Goal: Task Accomplishment & Management: Use online tool/utility

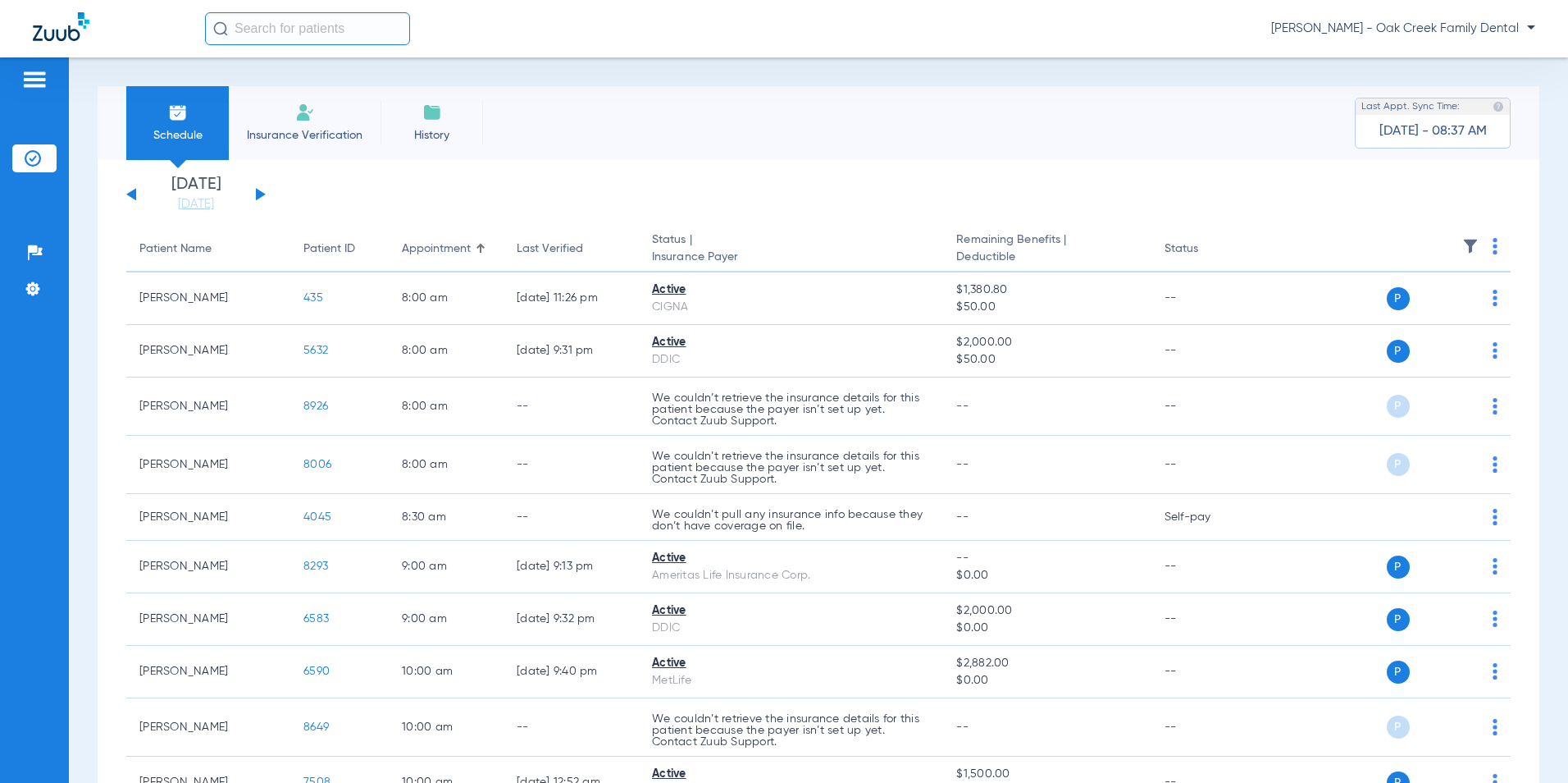
click at [260, 193] on button at bounding box center [261, 194] width 10 height 12
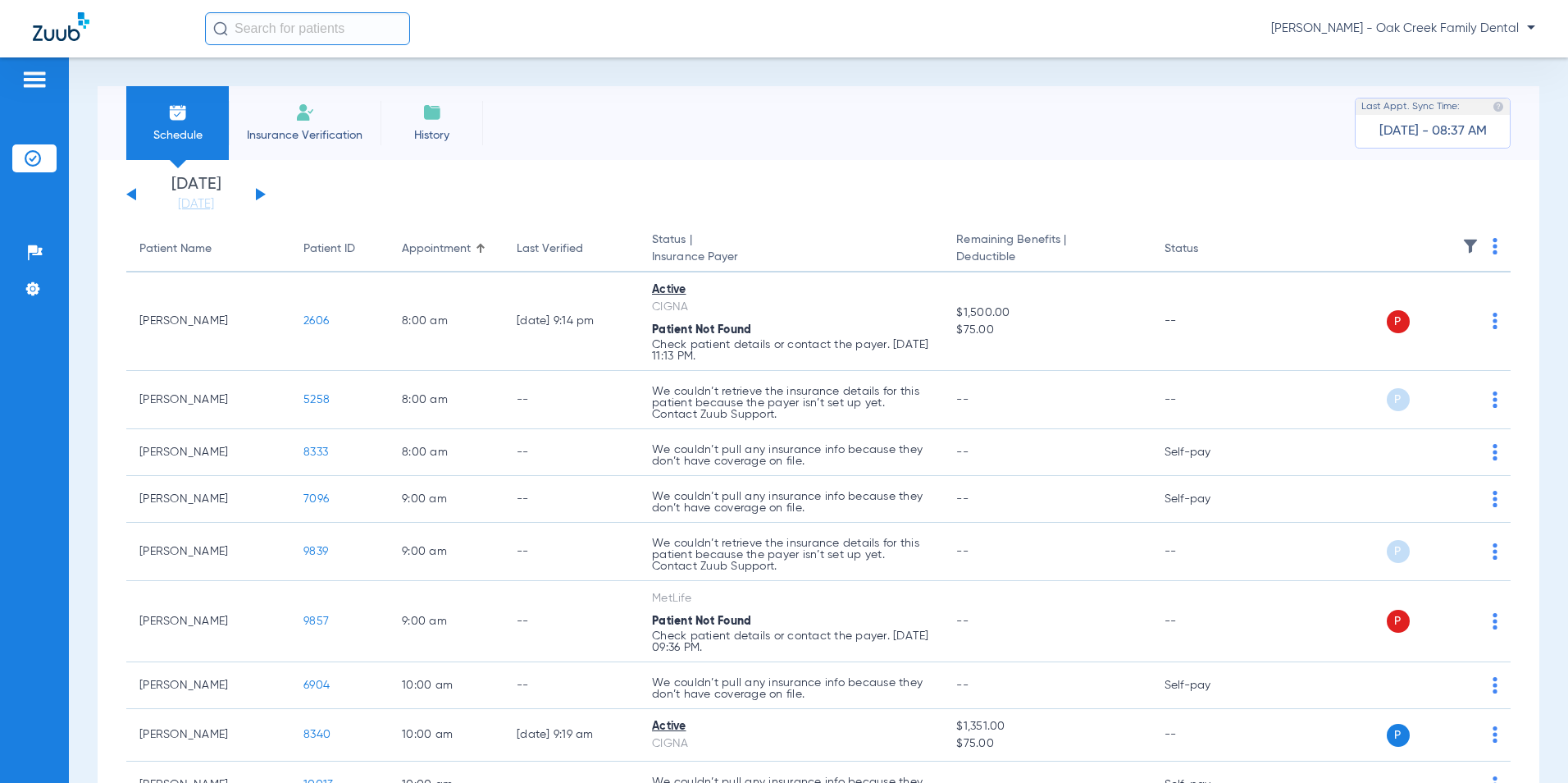
click at [1486, 256] on th at bounding box center [1386, 250] width 249 height 46
click at [1480, 241] on th at bounding box center [1386, 250] width 249 height 46
click at [1493, 242] on img at bounding box center [1495, 246] width 5 height 17
click at [1438, 305] on span "Verify All" at bounding box center [1420, 311] width 103 height 12
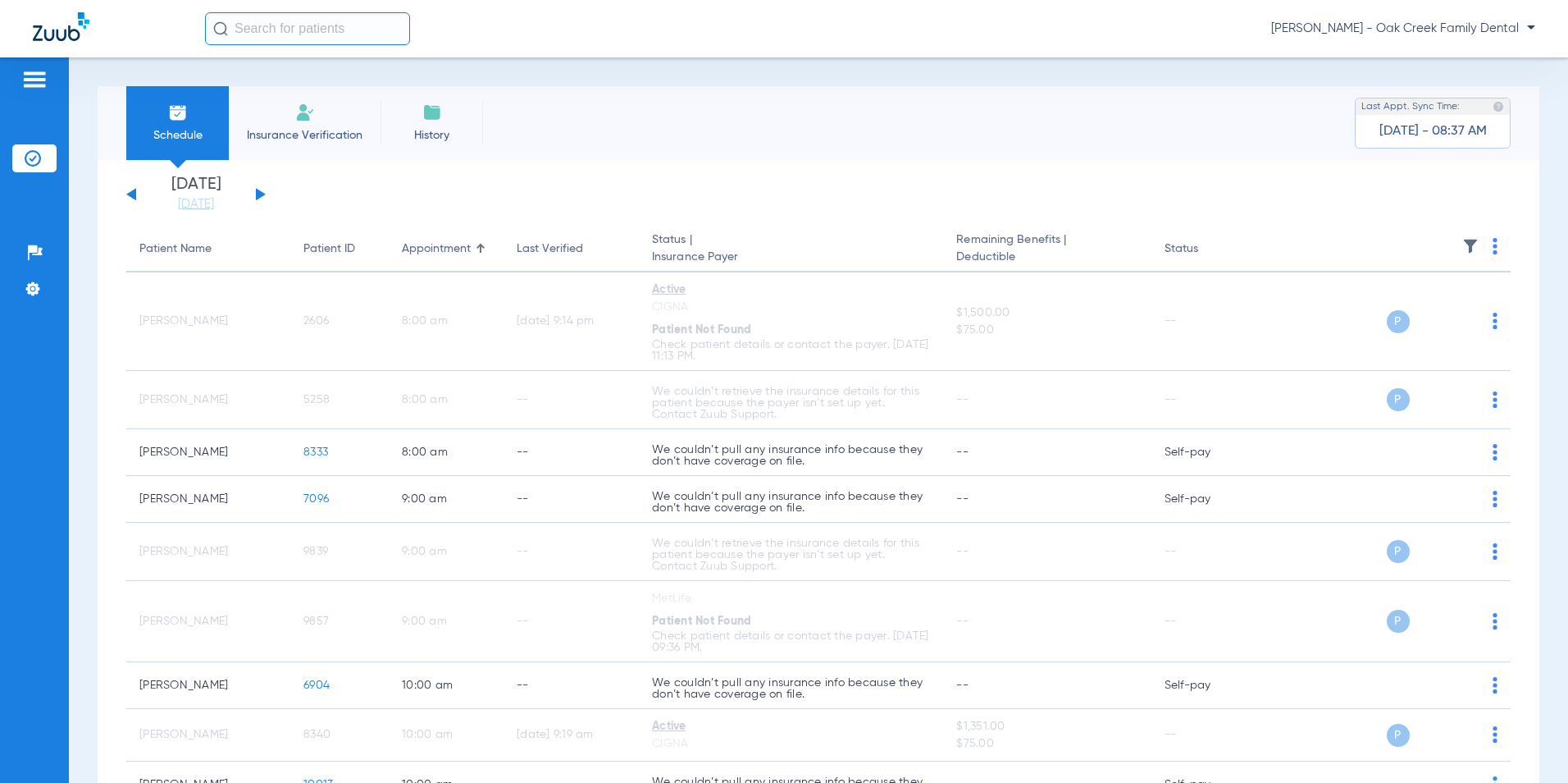
click at [261, 193] on button at bounding box center [261, 194] width 10 height 12
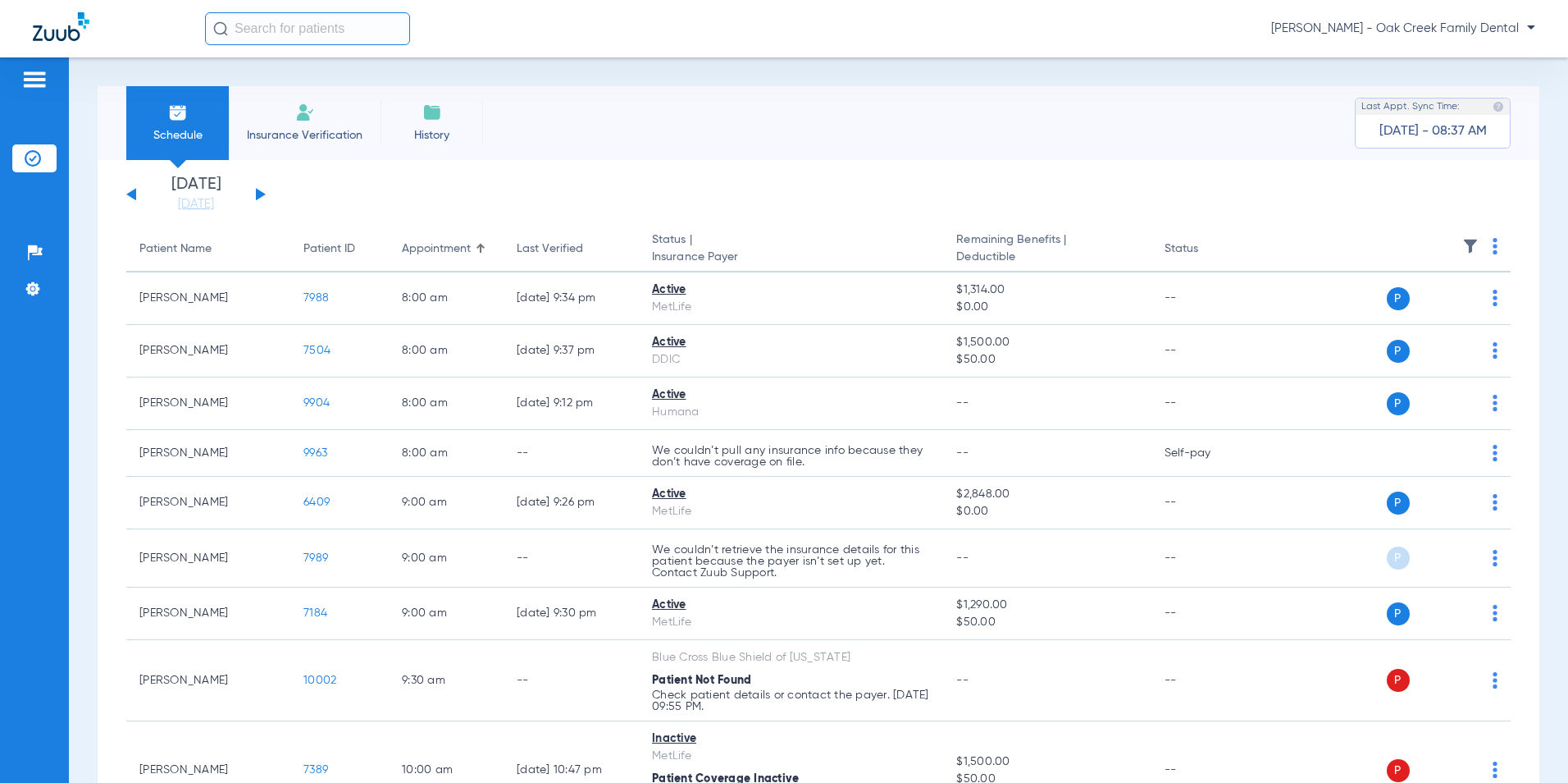
click at [127, 196] on div "[DATE] [DATE] [DATE] [DATE] [DATE] [DATE] [DATE] [DATE] [DATE] [DATE] [DATE] [D…" at bounding box center [196, 194] width 140 height 36
click at [131, 193] on button at bounding box center [132, 194] width 10 height 12
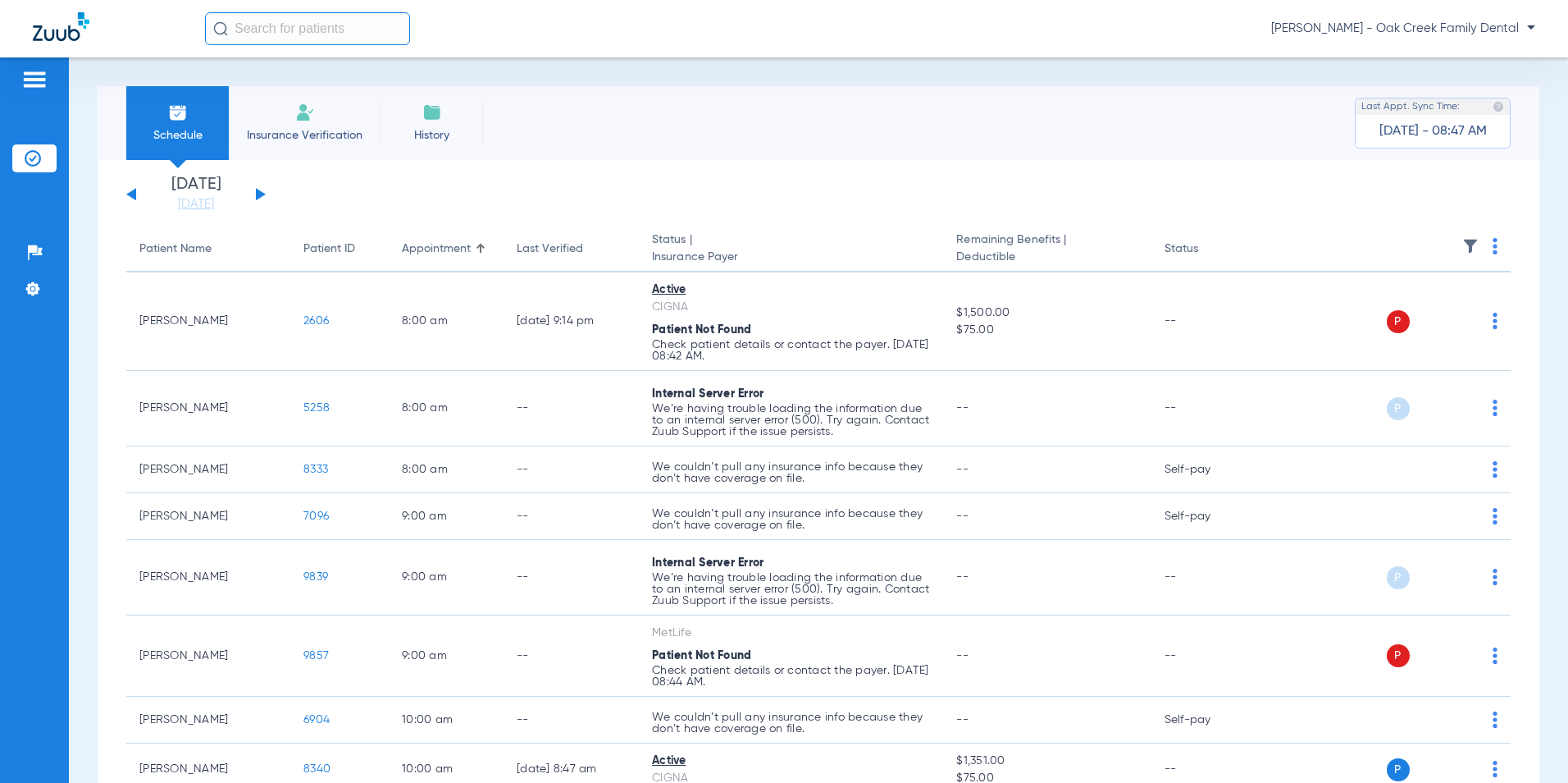
click at [259, 196] on button at bounding box center [261, 194] width 10 height 12
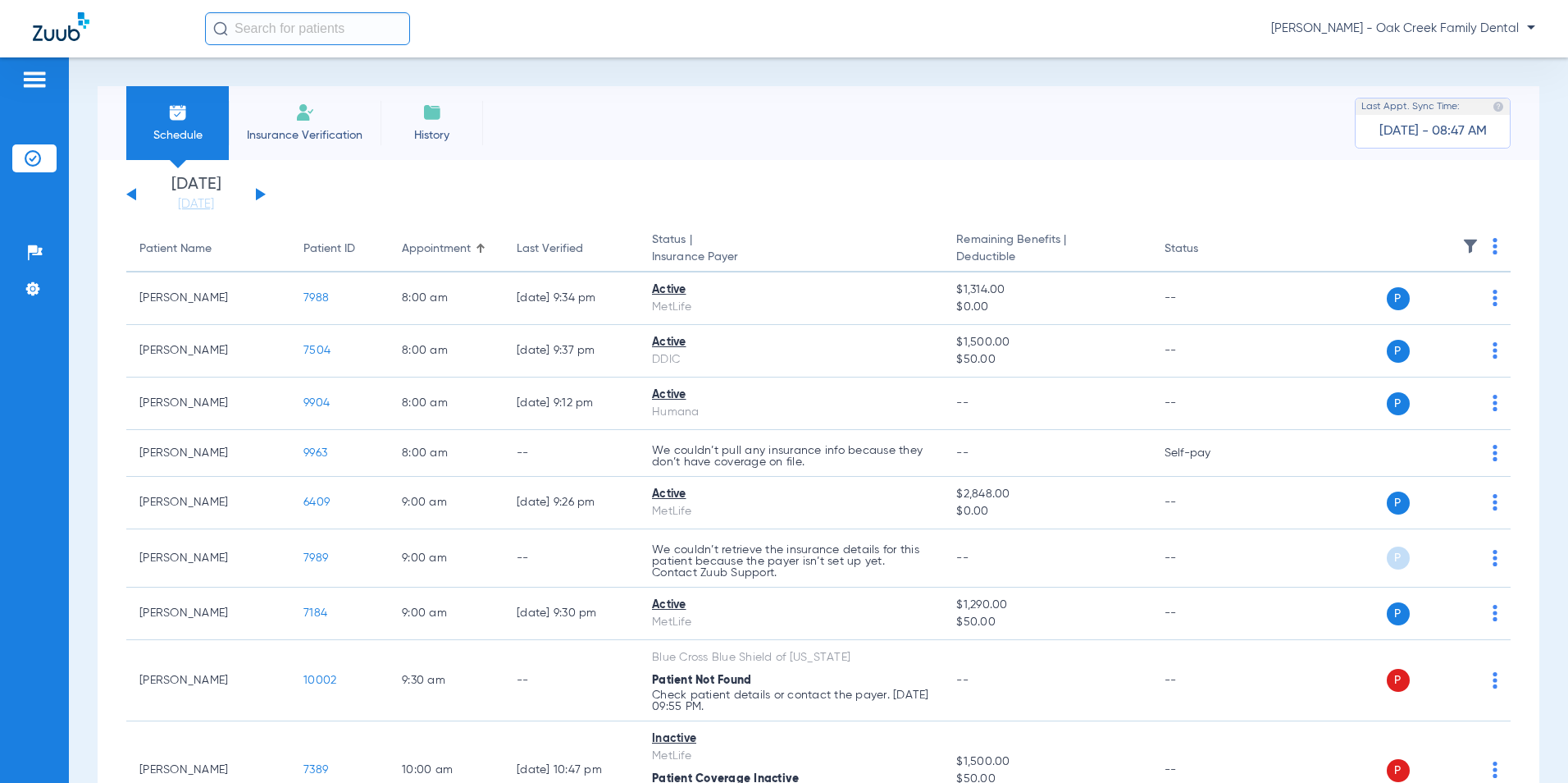
click at [1493, 241] on img at bounding box center [1495, 246] width 5 height 17
click at [1428, 313] on span "Verify All" at bounding box center [1421, 311] width 98 height 12
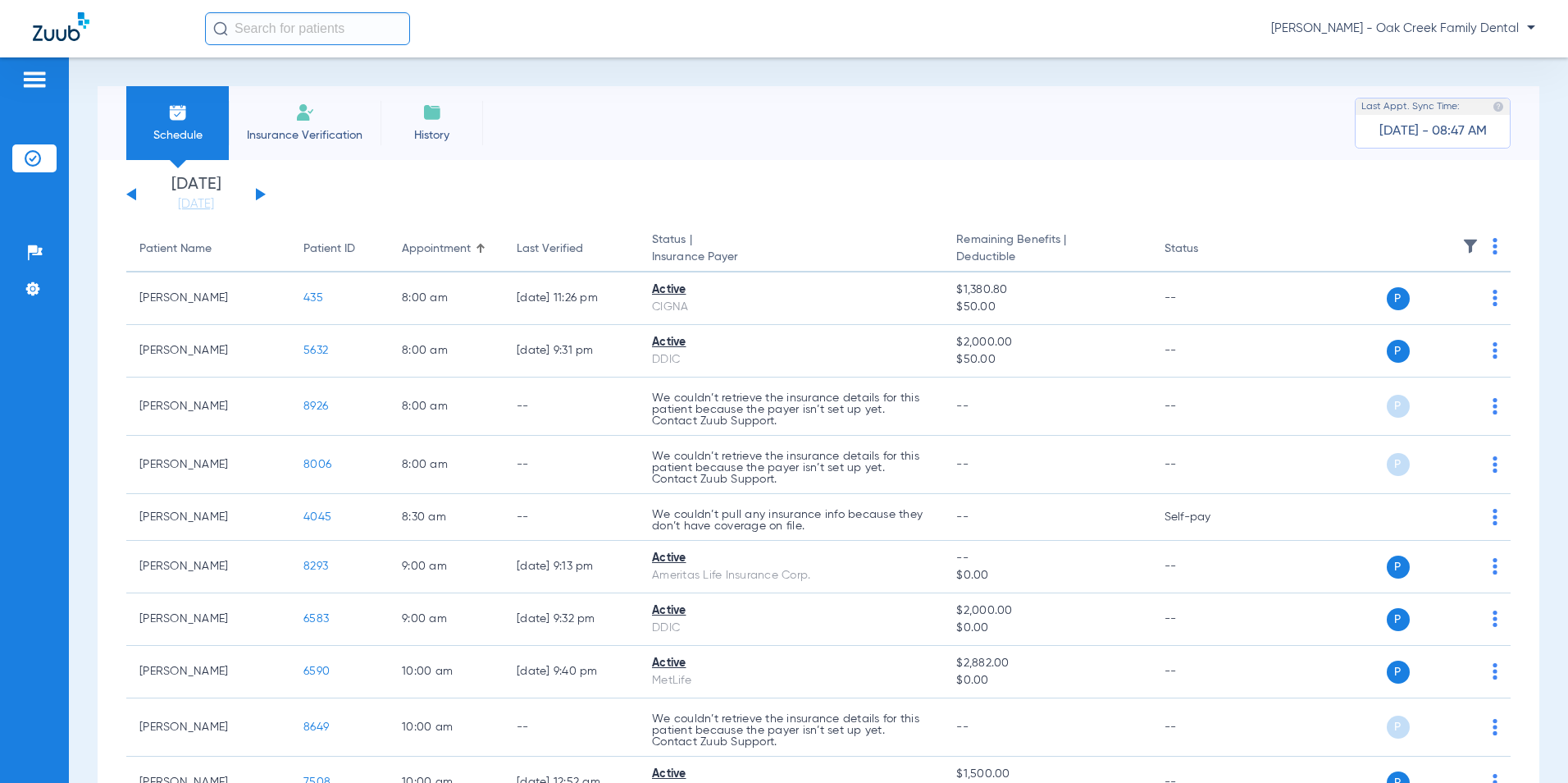
click at [254, 194] on div "[DATE] [DATE] [DATE] [DATE] [DATE] [DATE] [DATE] [DATE] [DATE] [DATE] [DATE] [D…" at bounding box center [196, 194] width 140 height 36
click at [264, 192] on div "[DATE] [DATE] [DATE] [DATE] [DATE] [DATE] [DATE] [DATE] [DATE] [DATE] [DATE] [D…" at bounding box center [196, 194] width 140 height 36
click at [262, 196] on button at bounding box center [261, 194] width 10 height 12
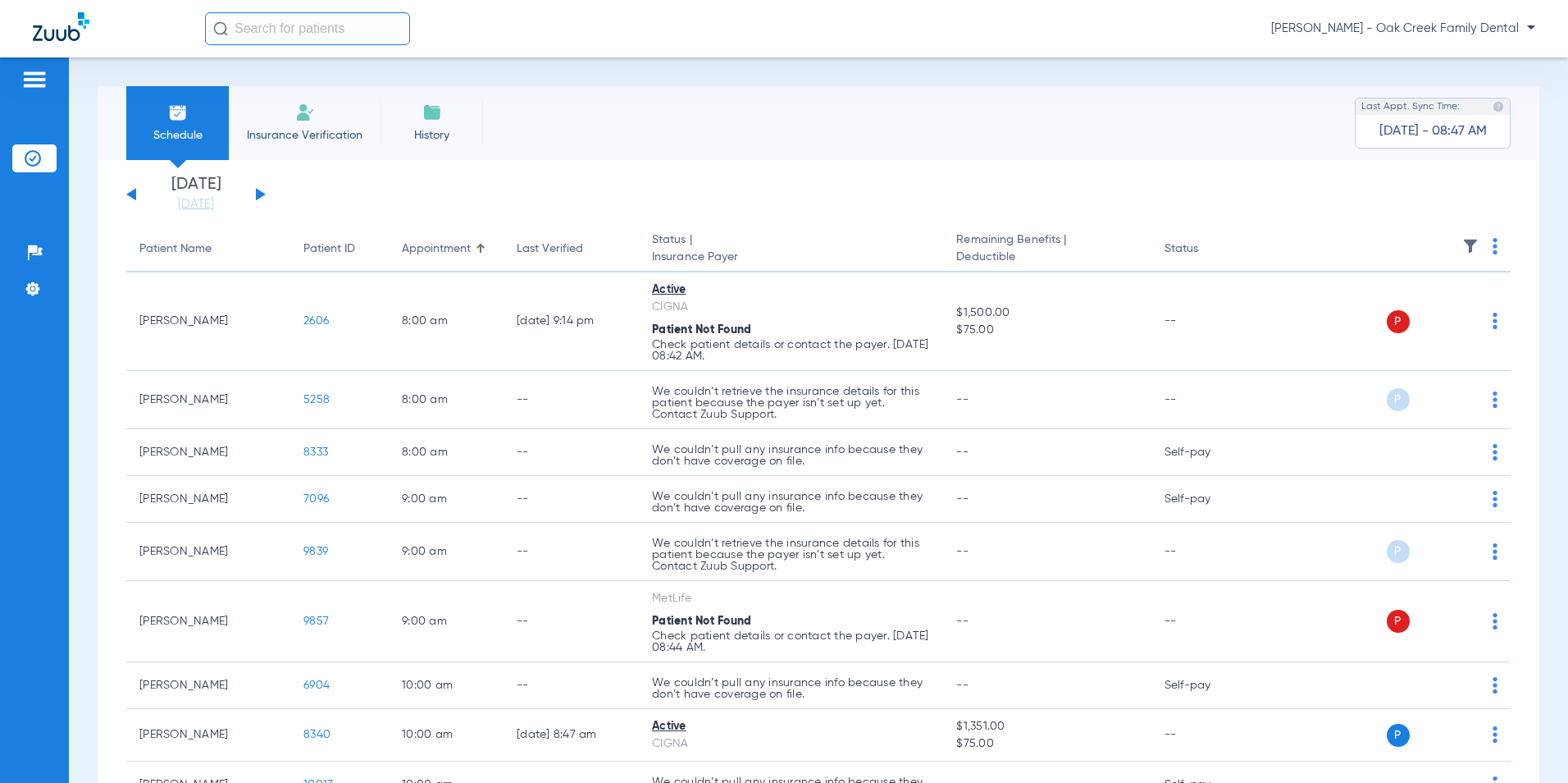
click at [1493, 242] on img at bounding box center [1495, 246] width 5 height 17
click at [1429, 313] on span "Verify All" at bounding box center [1420, 311] width 103 height 12
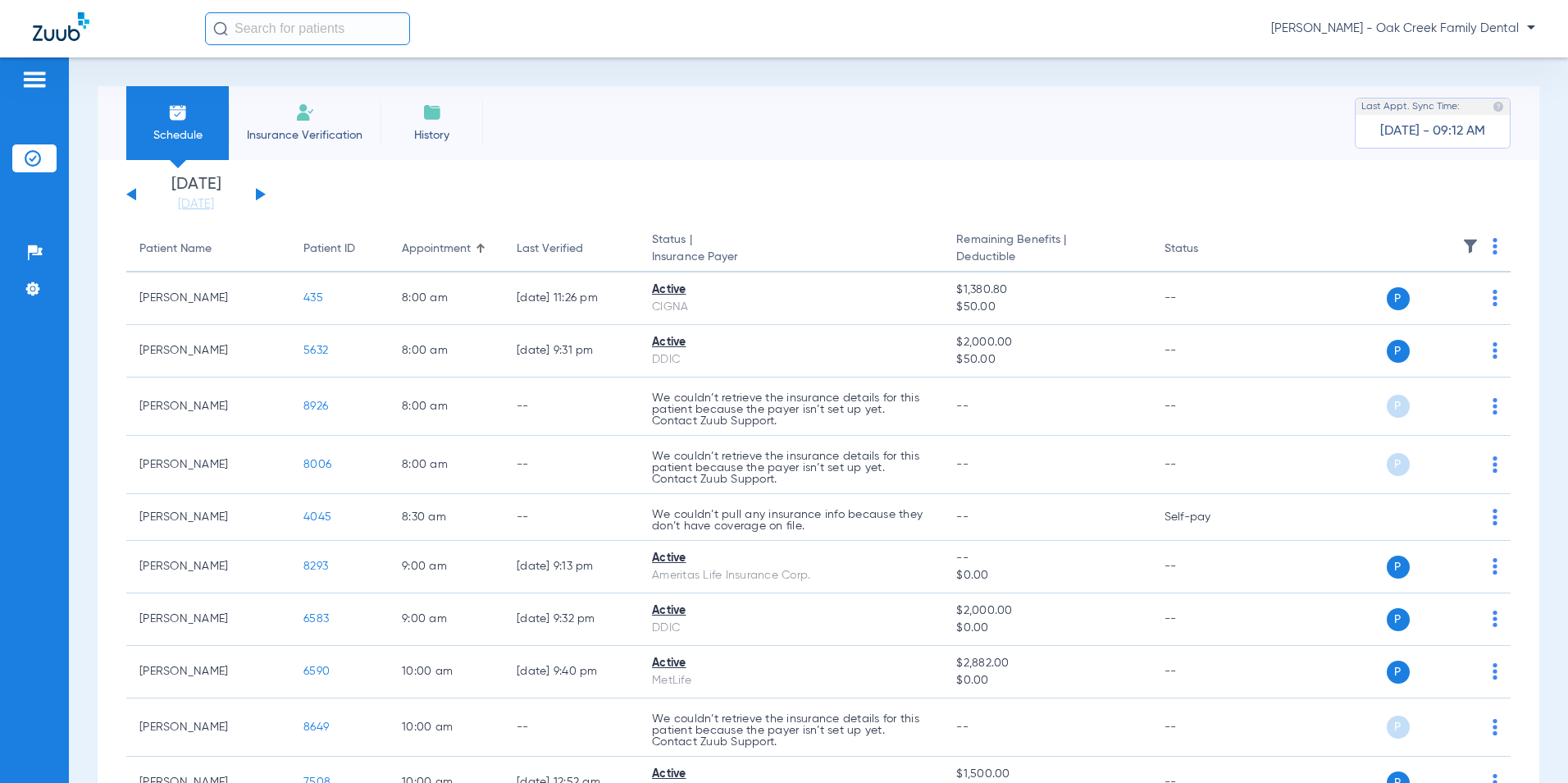
click at [256, 193] on div "[DATE] [DATE] [DATE] [DATE] [DATE] [DATE] [DATE] [DATE] [DATE] [DATE] [DATE] [D…" at bounding box center [196, 194] width 140 height 36
click at [262, 191] on div "[DATE] [DATE] [DATE] [DATE] [DATE] [DATE] [DATE] [DATE] [DATE] [DATE] [DATE] [D…" at bounding box center [196, 194] width 140 height 36
click at [256, 194] on div "[DATE] [DATE] [DATE] [DATE] [DATE] [DATE] [DATE] [DATE] [DATE] [DATE] [DATE] [D…" at bounding box center [196, 194] width 140 height 36
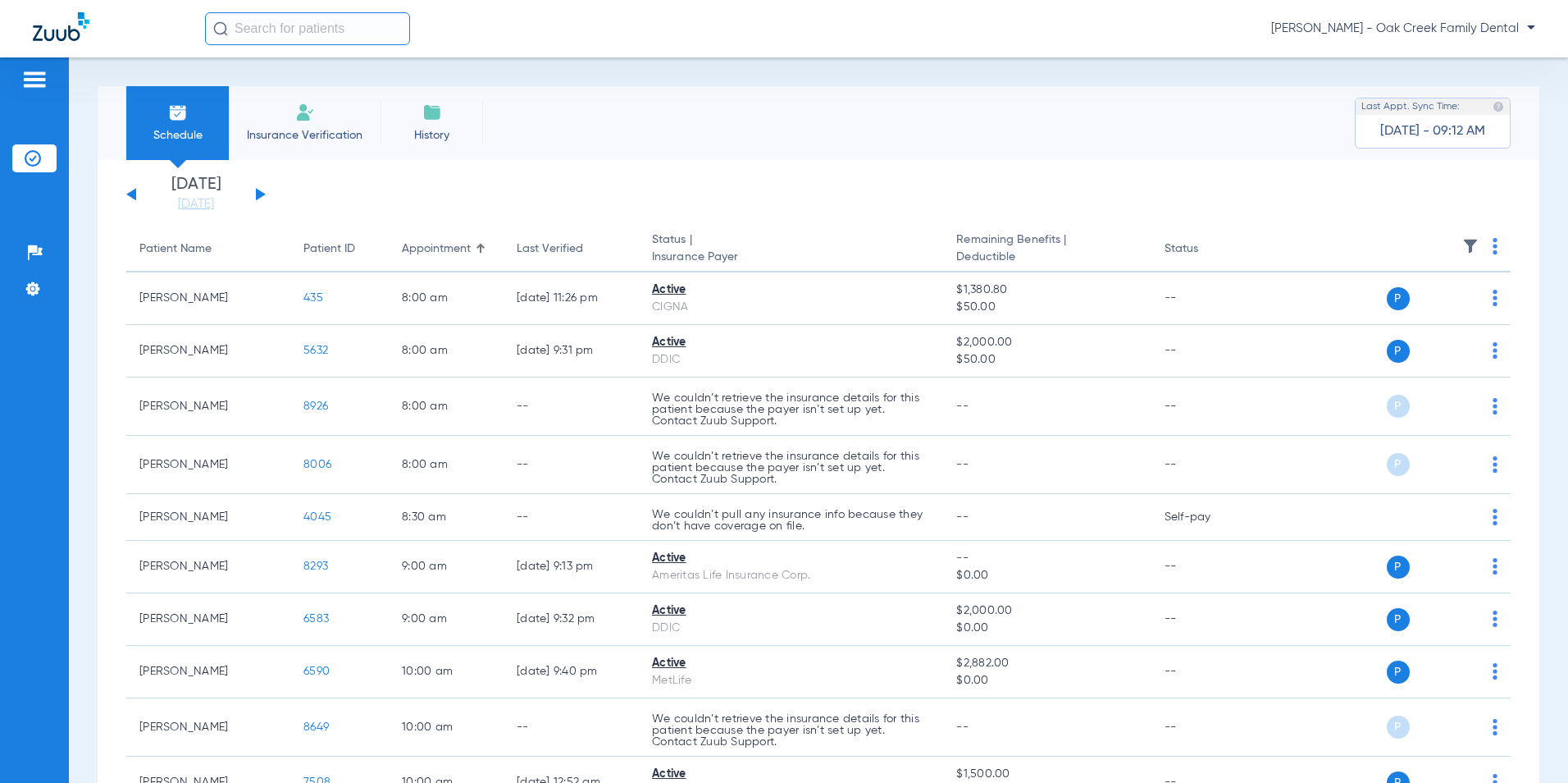
click at [137, 193] on div "[DATE] [DATE] [DATE] [DATE] [DATE] [DATE] [DATE] [DATE] [DATE] [DATE] [DATE] [D…" at bounding box center [196, 194] width 140 height 36
click at [254, 190] on div "[DATE] [DATE] [DATE] [DATE] [DATE] [DATE] [DATE] [DATE] [DATE] [DATE] [DATE] [D…" at bounding box center [196, 194] width 140 height 36
click at [270, 195] on app-single-date-navigator "[DATE] [DATE] [DATE] [DATE] [DATE] [DATE] [DATE] [DATE] [DATE] [DATE] [DATE] [D…" at bounding box center [819, 194] width 1385 height 36
click at [257, 193] on button at bounding box center [261, 194] width 10 height 12
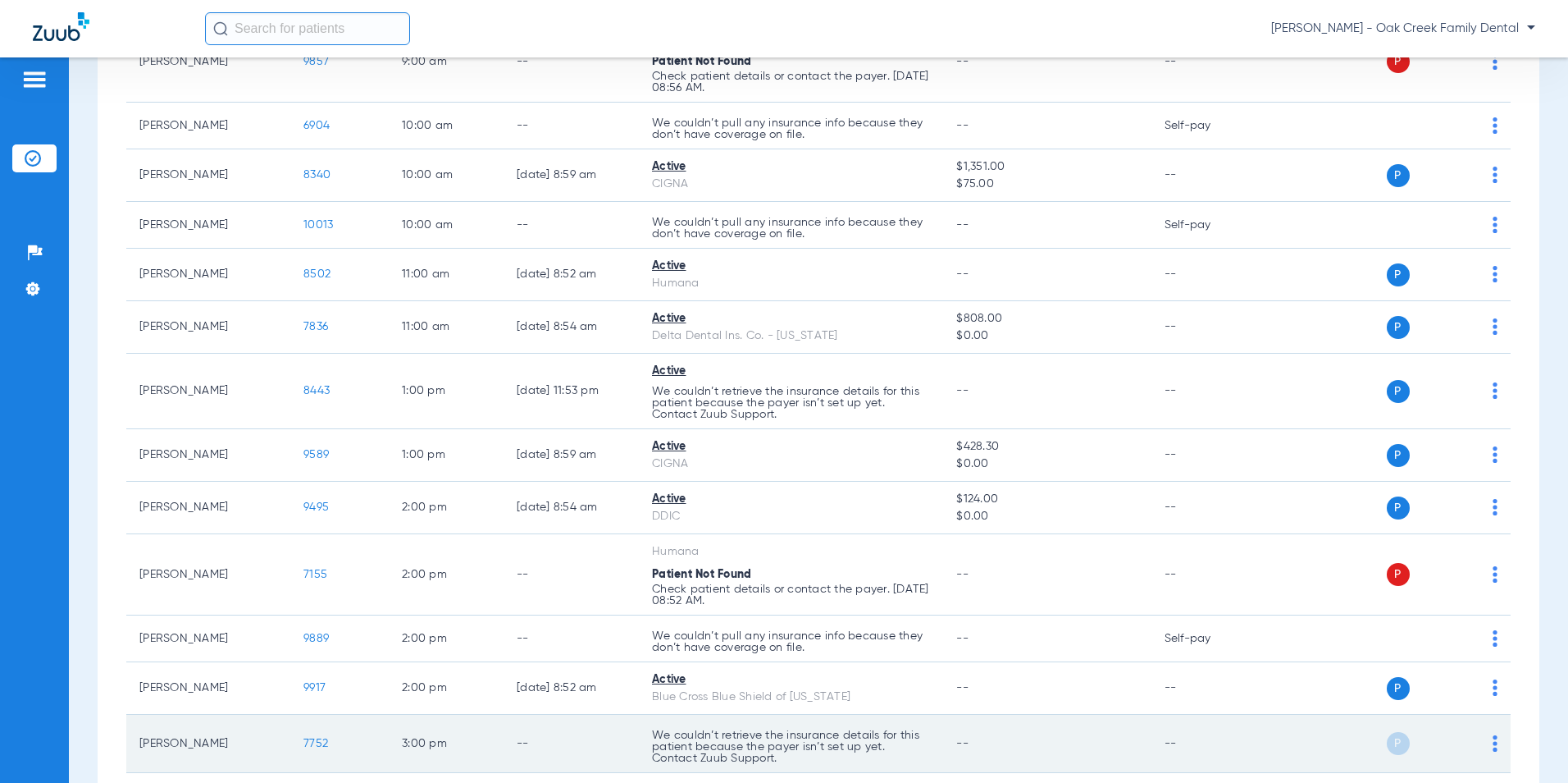
scroll to position [192, 0]
